Goal: Transaction & Acquisition: Purchase product/service

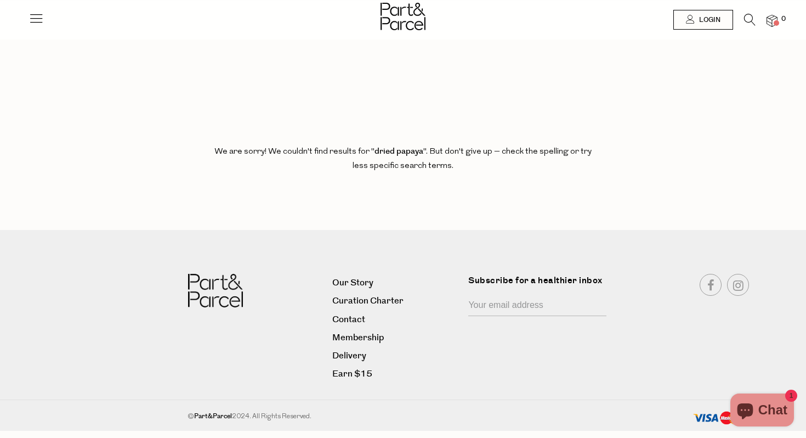
click at [400, 14] on img at bounding box center [403, 16] width 45 height 27
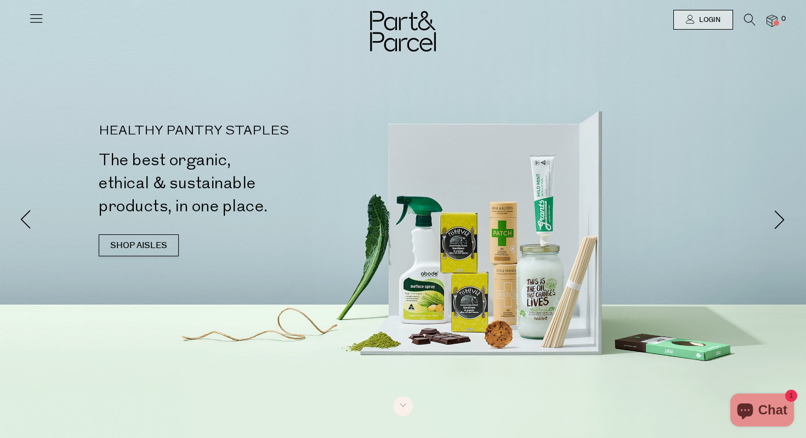
click at [518, 269] on div at bounding box center [403, 219] width 806 height 438
click at [743, 19] on li at bounding box center [744, 22] width 22 height 17
click at [752, 24] on icon at bounding box center [750, 20] width 12 height 12
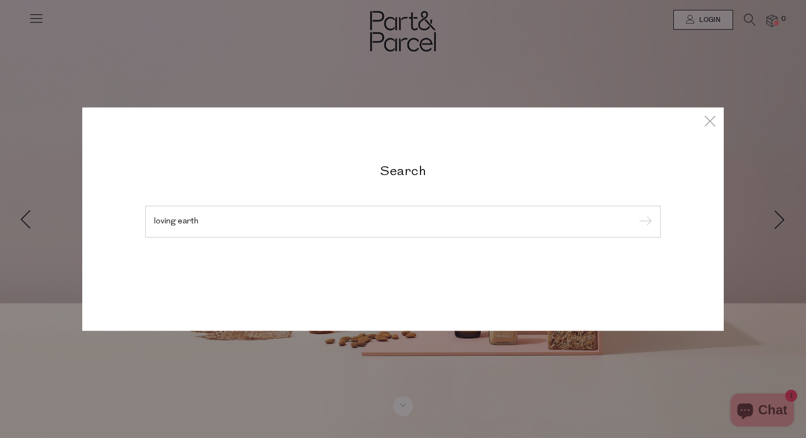
type input "loving earth"
click at [636, 214] on input "submit" at bounding box center [644, 222] width 16 height 16
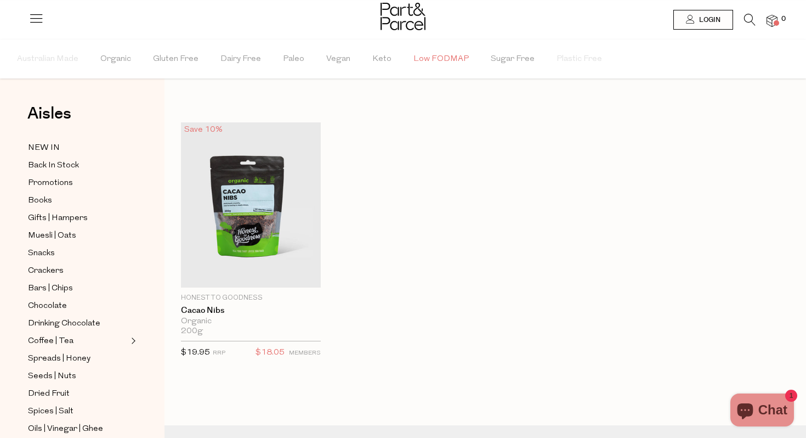
click at [446, 55] on span "Low FODMAP" at bounding box center [441, 59] width 55 height 38
